Goal: Task Accomplishment & Management: Manage account settings

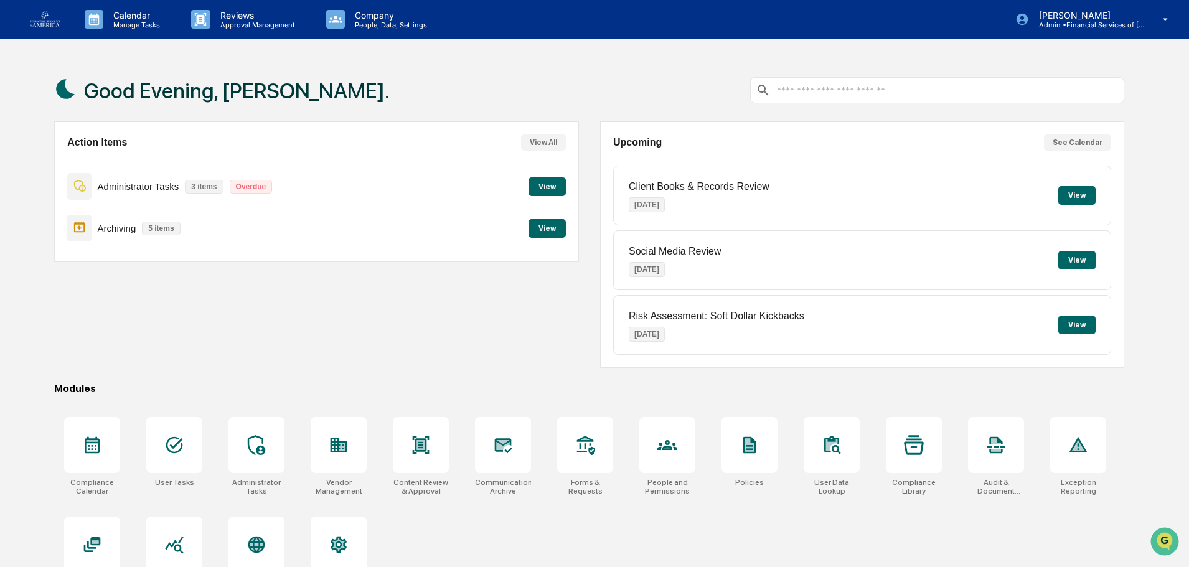
click at [539, 185] on button "View" at bounding box center [547, 186] width 37 height 19
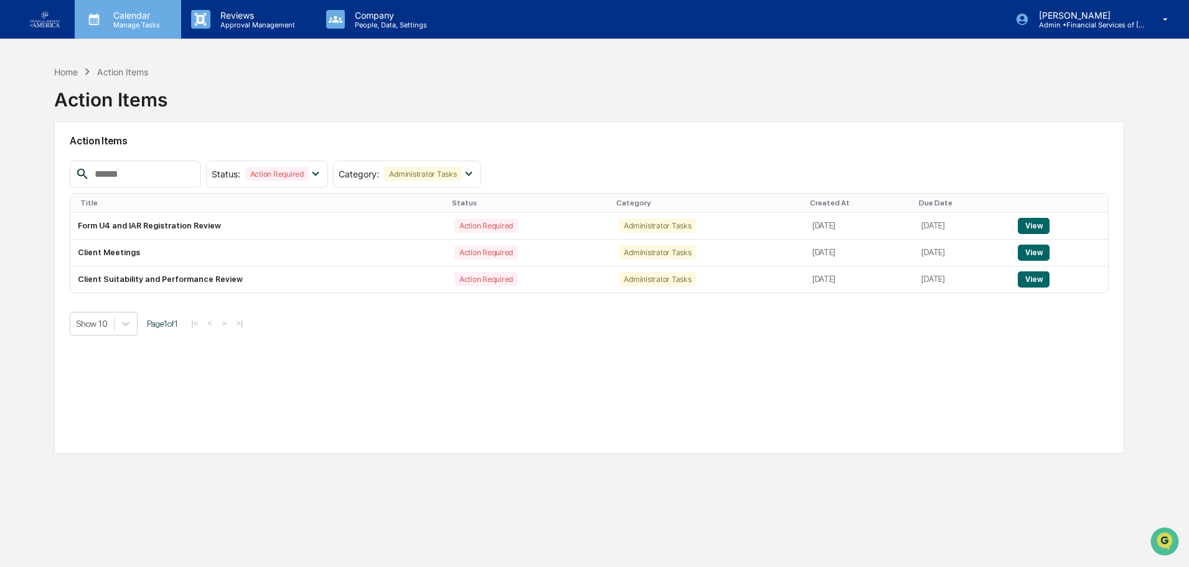
click at [162, 14] on p "Calendar" at bounding box center [134, 15] width 63 height 11
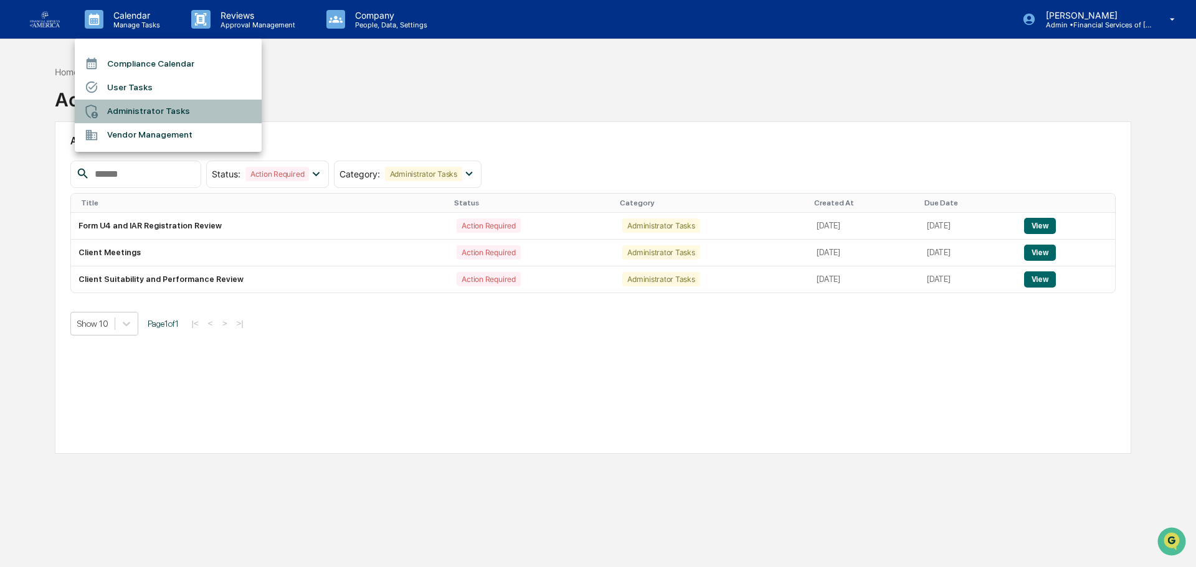
click at [142, 108] on li "Administrator Tasks" at bounding box center [168, 112] width 187 height 24
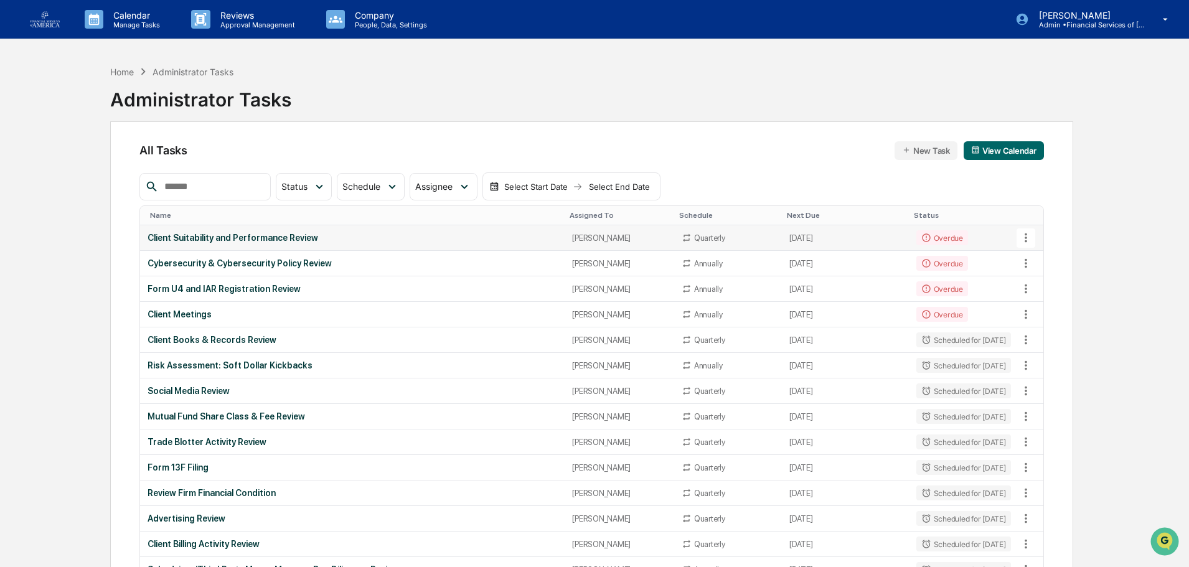
click at [266, 235] on div "Client Suitability and Performance Review" at bounding box center [353, 238] width 410 height 10
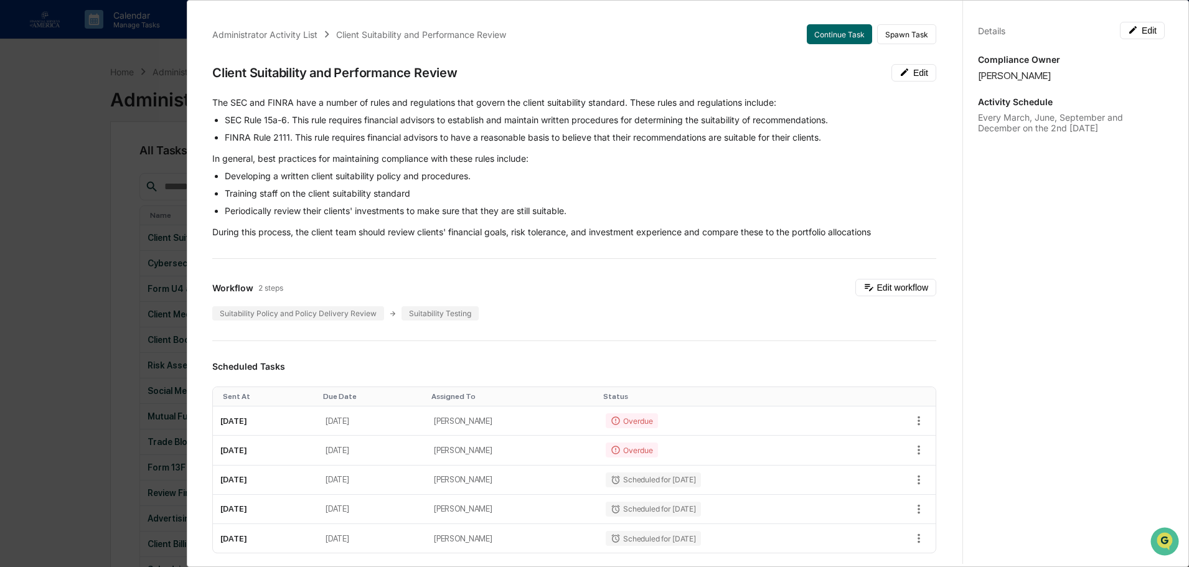
click at [73, 88] on div "Administrator Activity List Client Suitability and Performance Review Continue …" at bounding box center [594, 283] width 1189 height 567
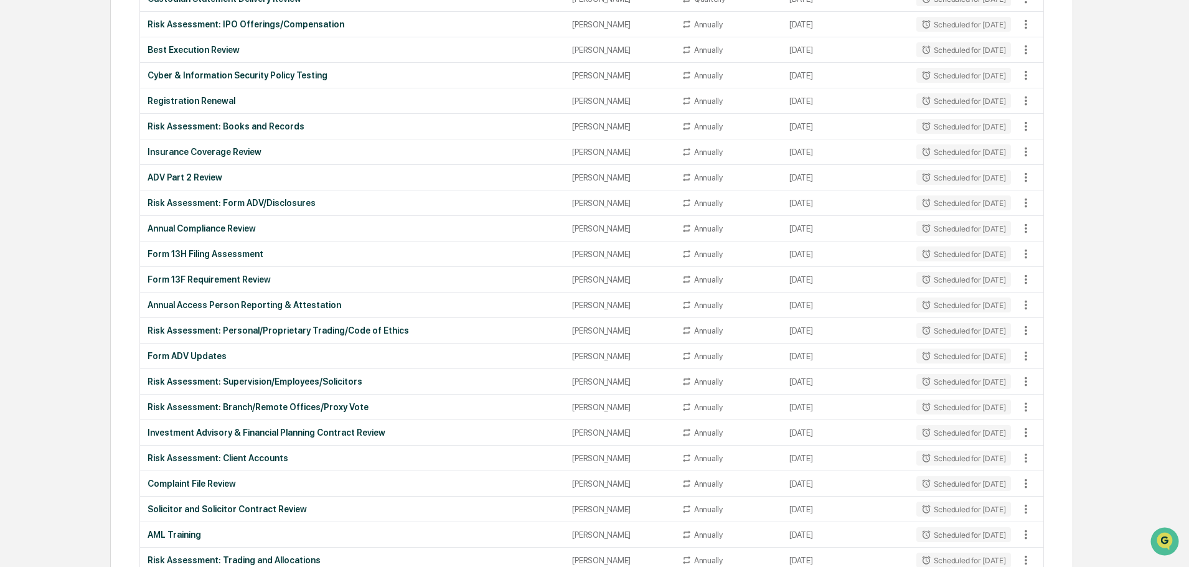
scroll to position [623, 0]
click at [243, 307] on div "Annual Access Person Reporting & Attestation" at bounding box center [353, 305] width 410 height 10
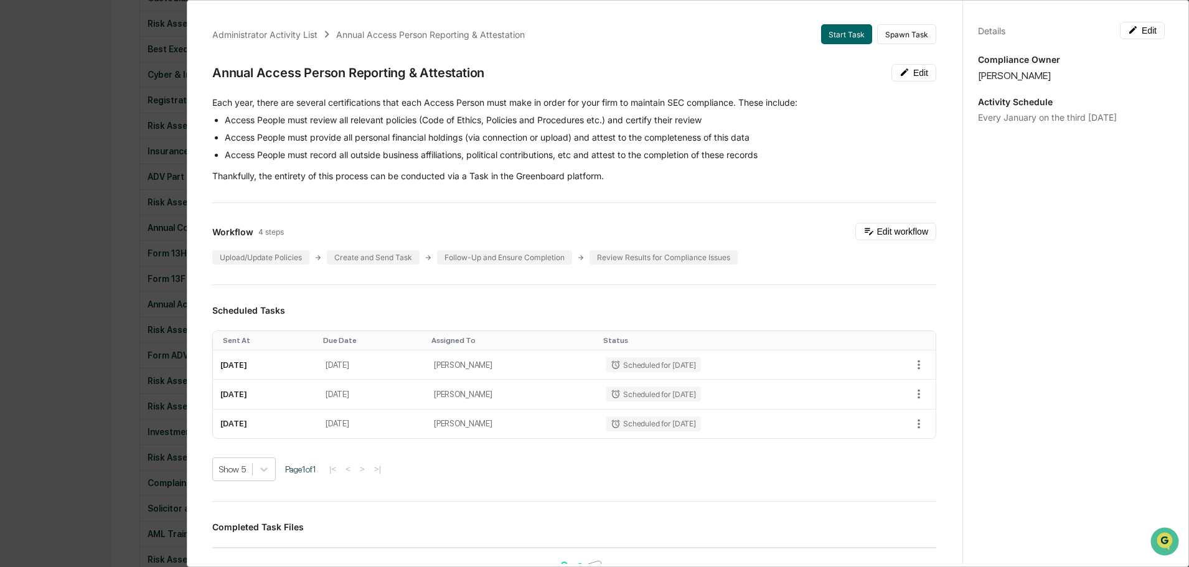
click at [76, 140] on div "Administrator Activity List Annual Access Person Reporting & Attestation Start …" at bounding box center [594, 283] width 1189 height 567
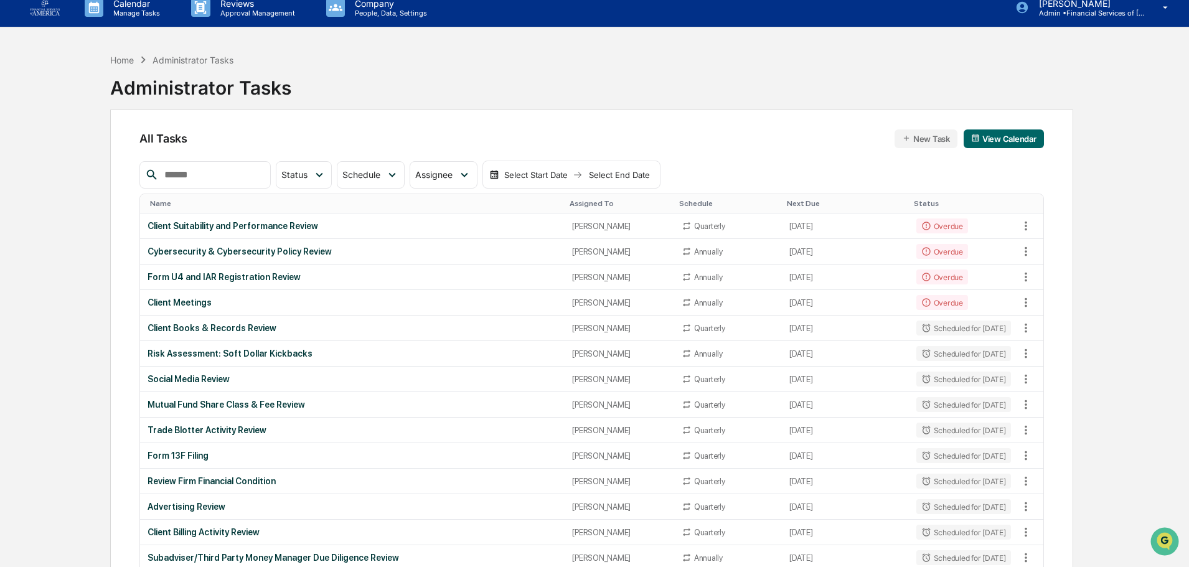
scroll to position [0, 0]
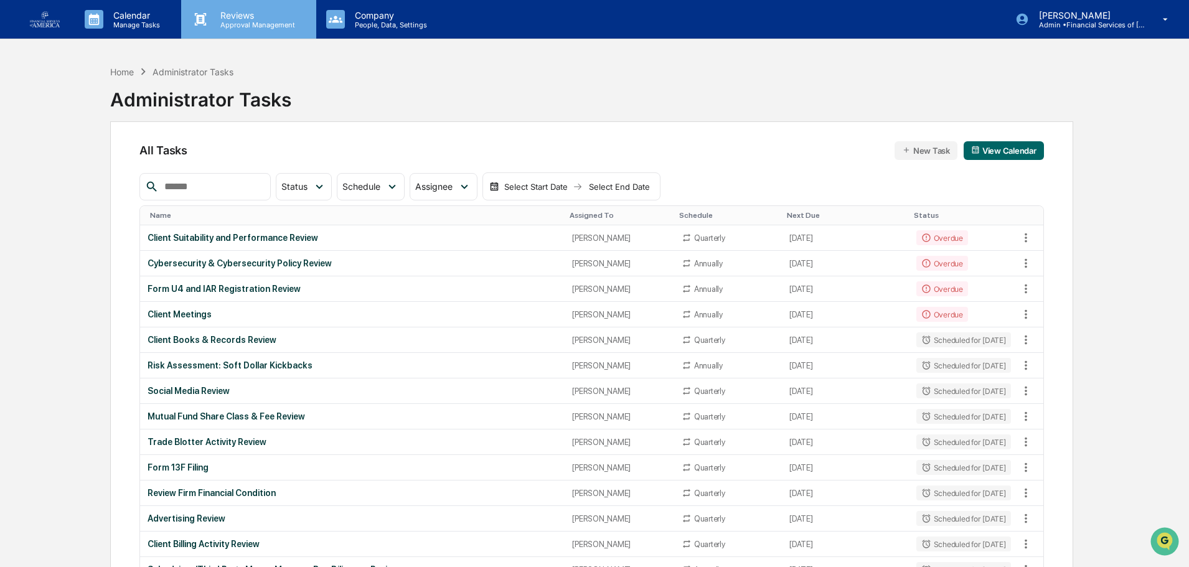
click at [227, 19] on p "Reviews" at bounding box center [255, 15] width 91 height 11
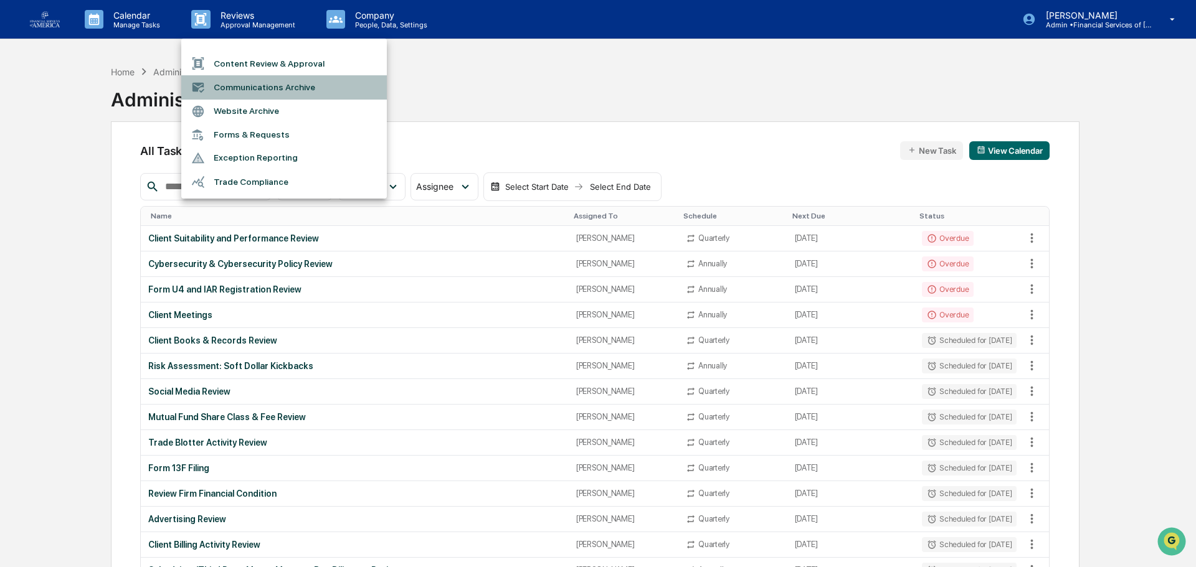
click at [227, 86] on li "Communications Archive" at bounding box center [284, 87] width 206 height 24
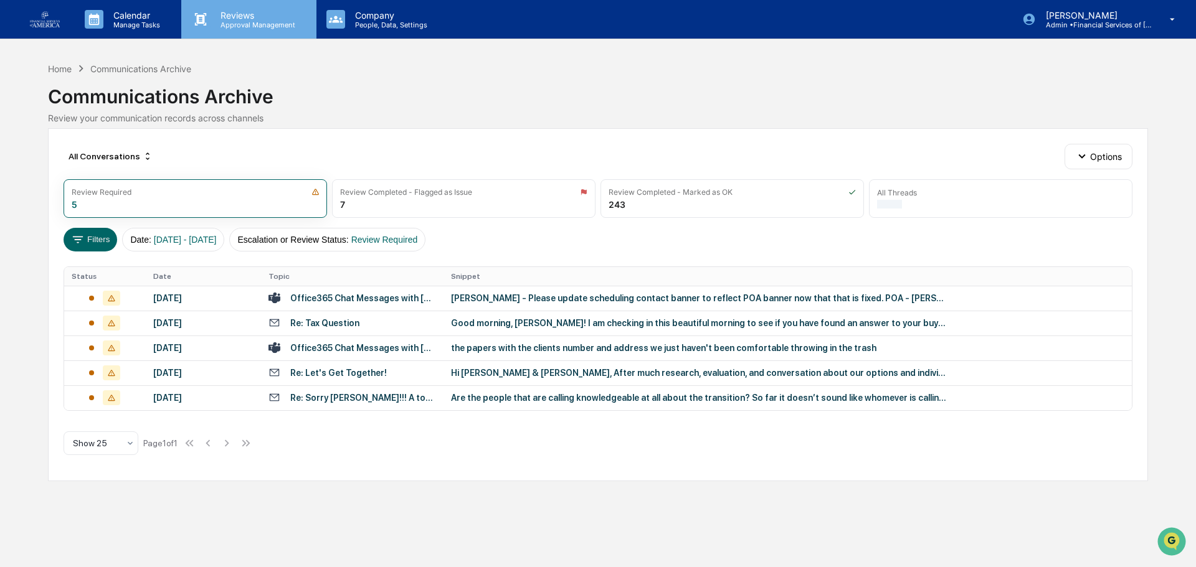
click at [248, 26] on p "Approval Management" at bounding box center [255, 25] width 91 height 9
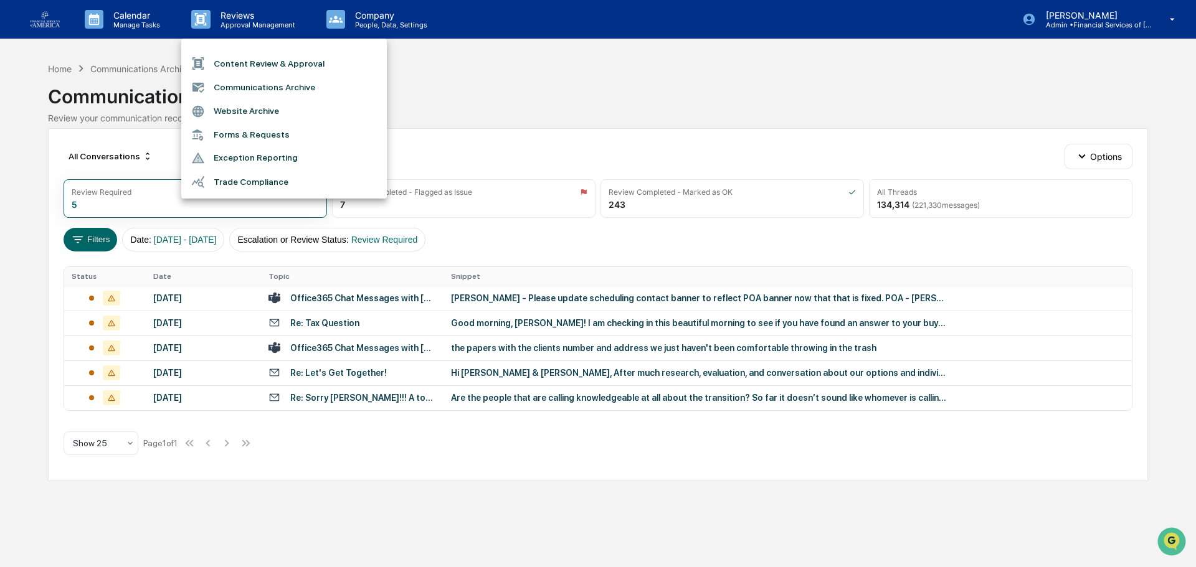
drag, startPoint x: 247, startPoint y: 60, endPoint x: 253, endPoint y: 62, distance: 7.1
click at [253, 62] on li "Content Review & Approval" at bounding box center [284, 64] width 206 height 24
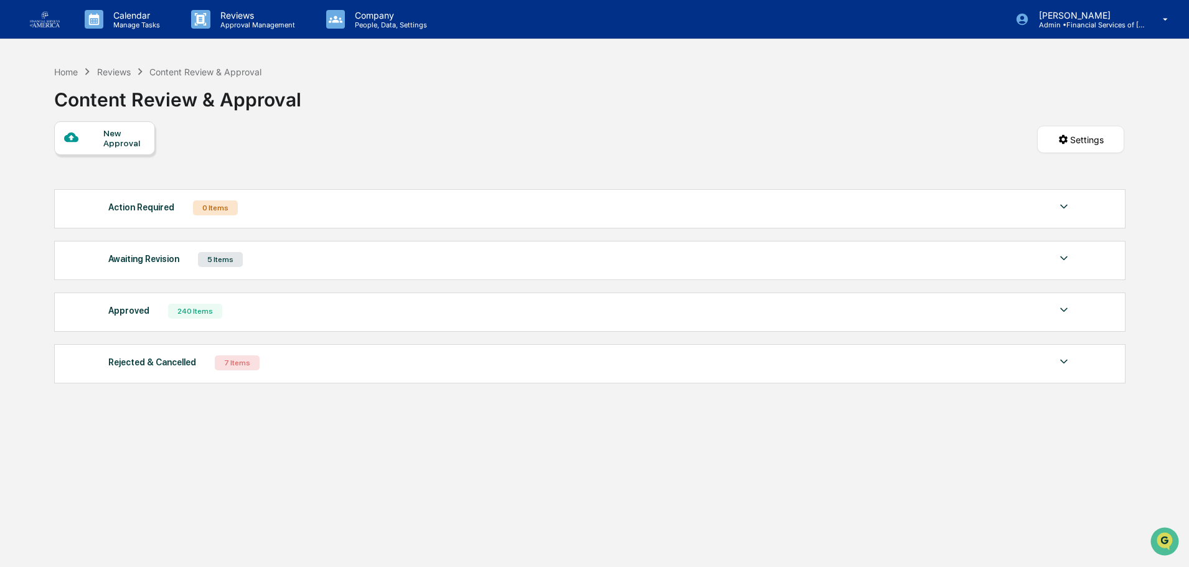
click at [52, 9] on link at bounding box center [52, 19] width 45 height 39
